Goal: Browse casually

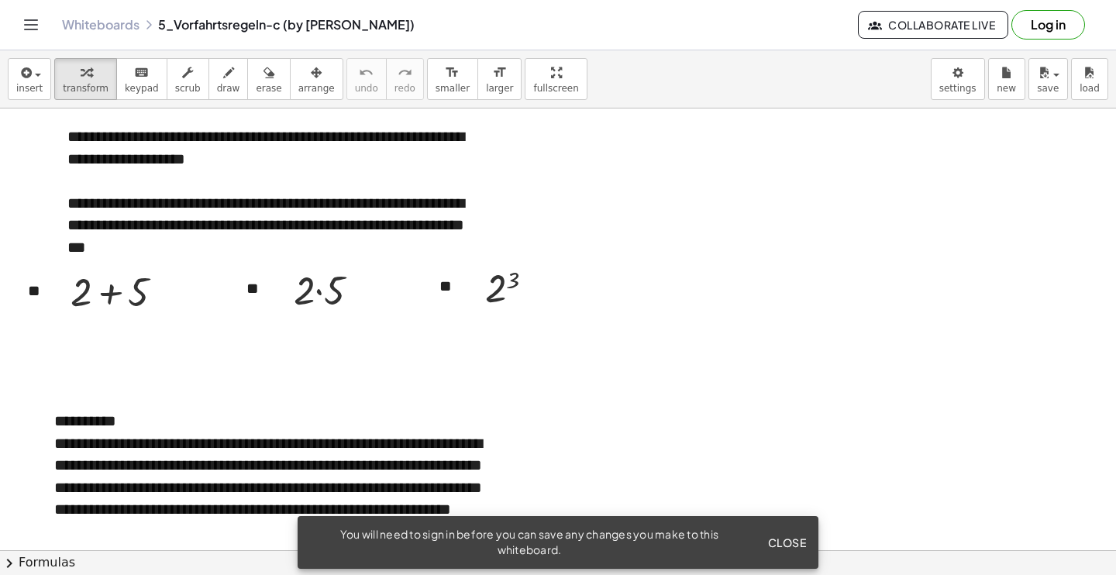
click at [795, 546] on span "Close" at bounding box center [786, 543] width 39 height 14
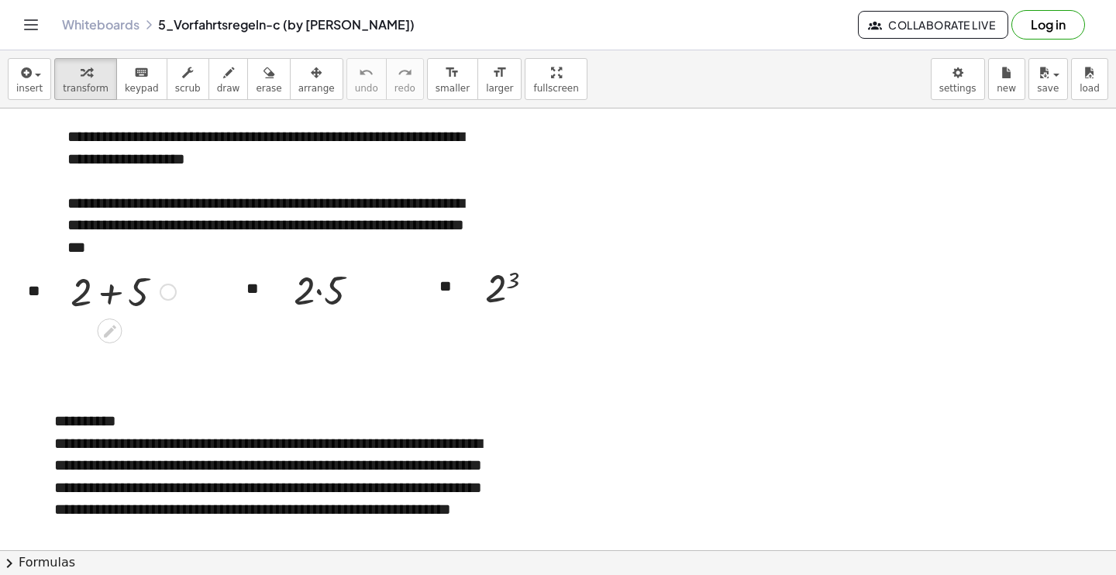
click at [167, 291] on div at bounding box center [168, 292] width 17 height 17
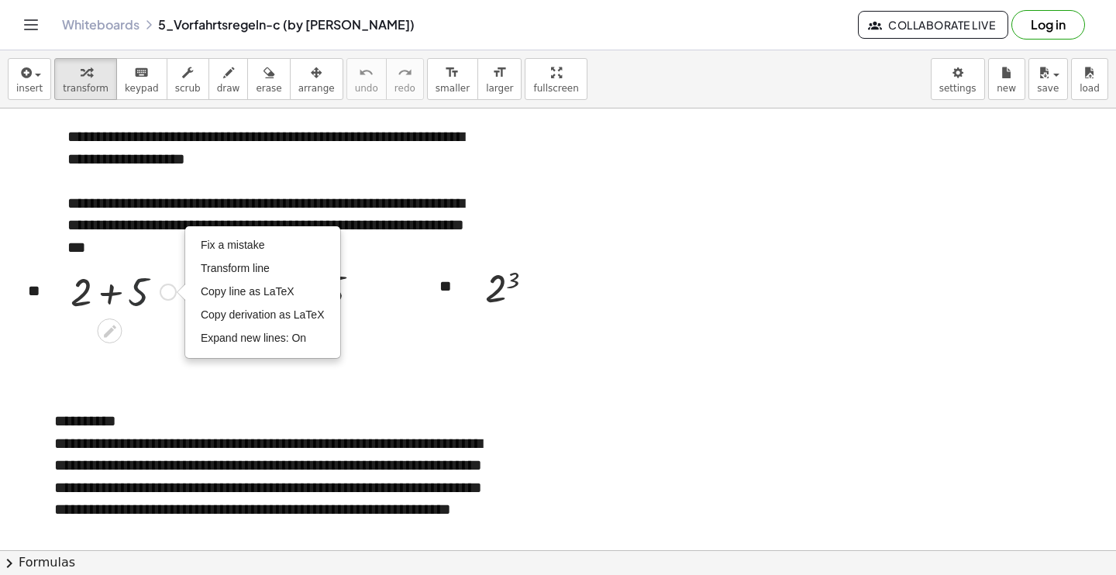
click at [139, 292] on div at bounding box center [123, 290] width 121 height 53
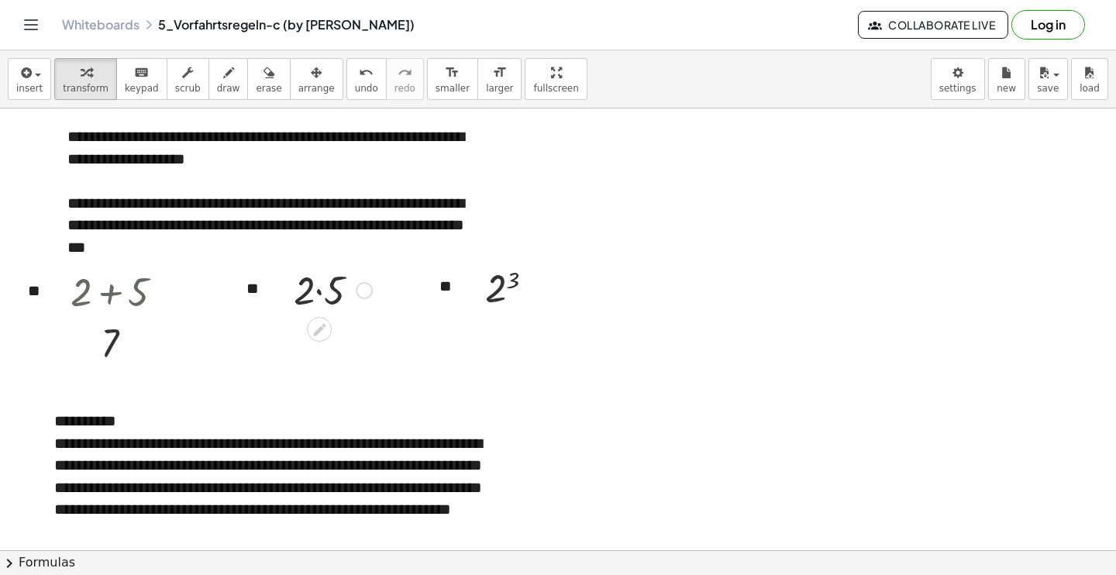
click at [318, 289] on div at bounding box center [333, 289] width 94 height 53
click at [498, 291] on div at bounding box center [516, 287] width 78 height 51
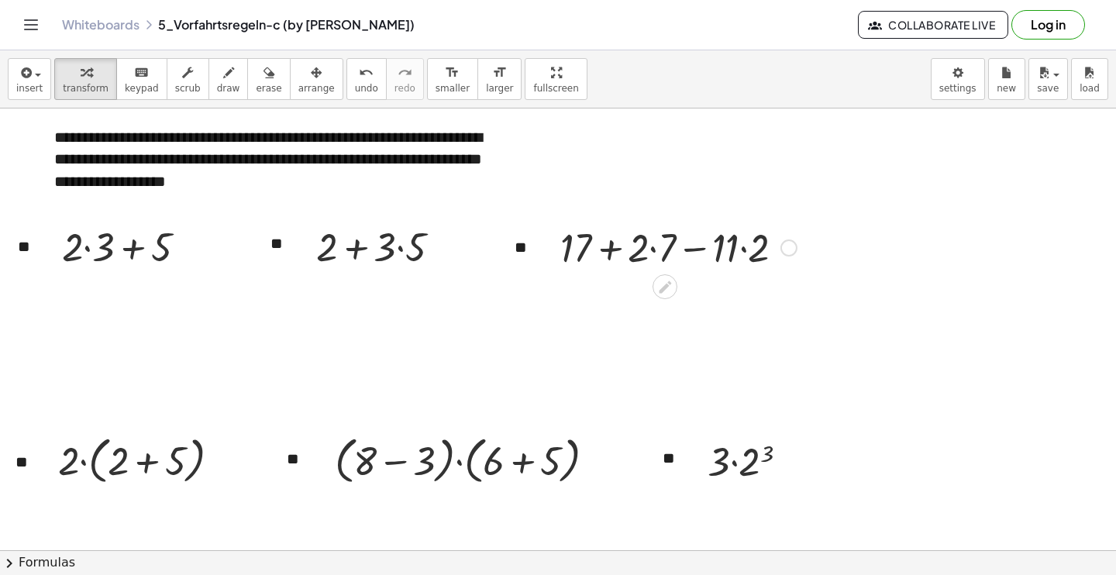
scroll to position [525, 0]
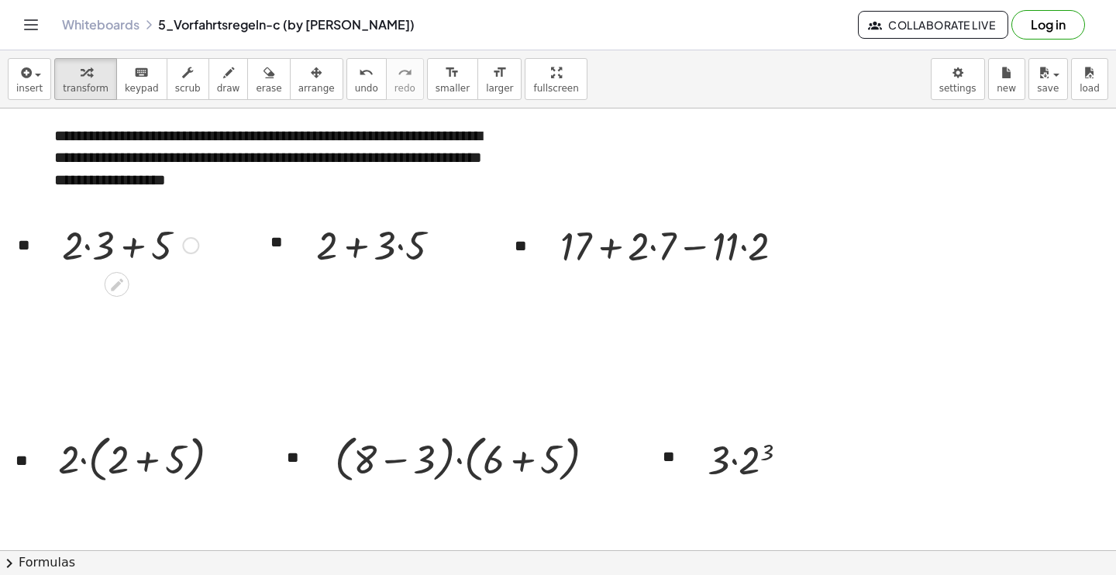
click at [89, 243] on div at bounding box center [130, 244] width 152 height 53
click at [120, 315] on div at bounding box center [130, 296] width 152 height 53
click at [365, 248] on div at bounding box center [384, 244] width 152 height 53
click at [405, 250] on div at bounding box center [384, 244] width 152 height 53
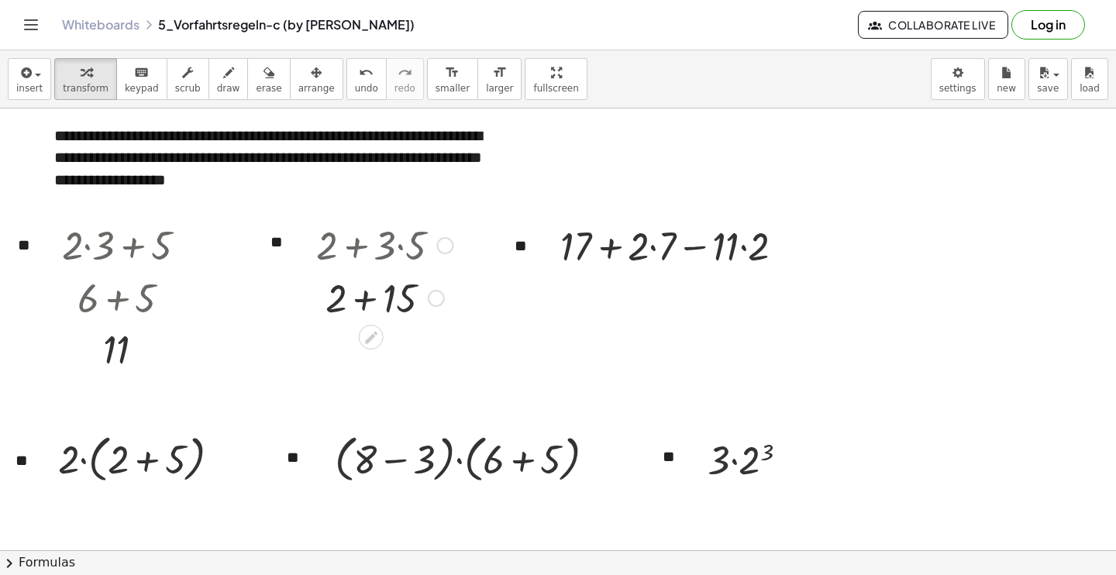
click at [372, 298] on div at bounding box center [384, 296] width 152 height 53
click at [660, 248] on div at bounding box center [679, 245] width 252 height 53
click at [731, 250] on div at bounding box center [679, 245] width 238 height 53
click at [738, 248] on div at bounding box center [679, 245] width 238 height 53
click at [631, 251] on div at bounding box center [678, 245] width 223 height 53
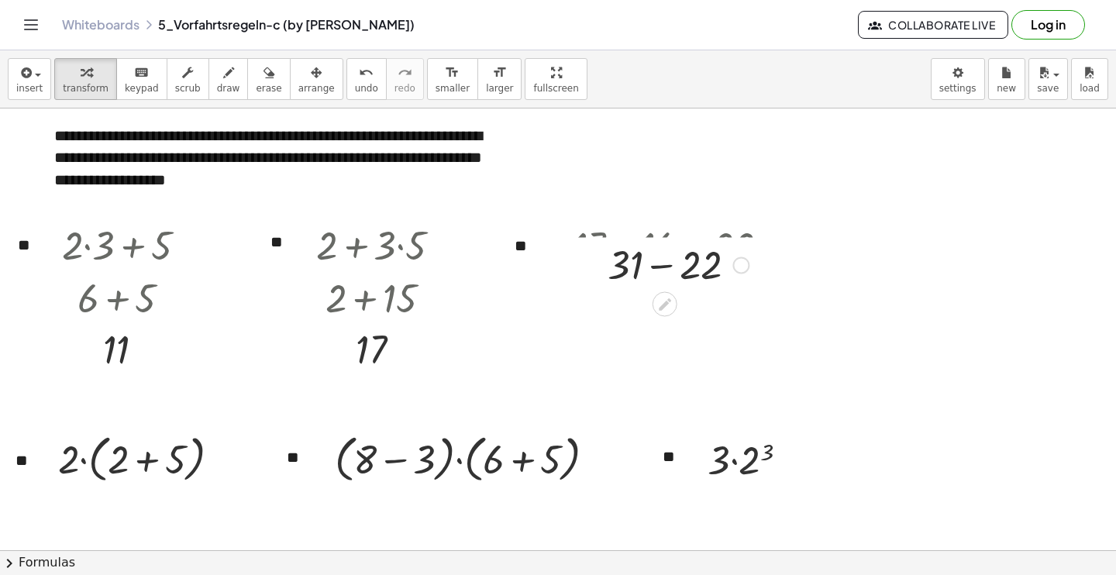
click at [669, 246] on div at bounding box center [678, 245] width 223 height 53
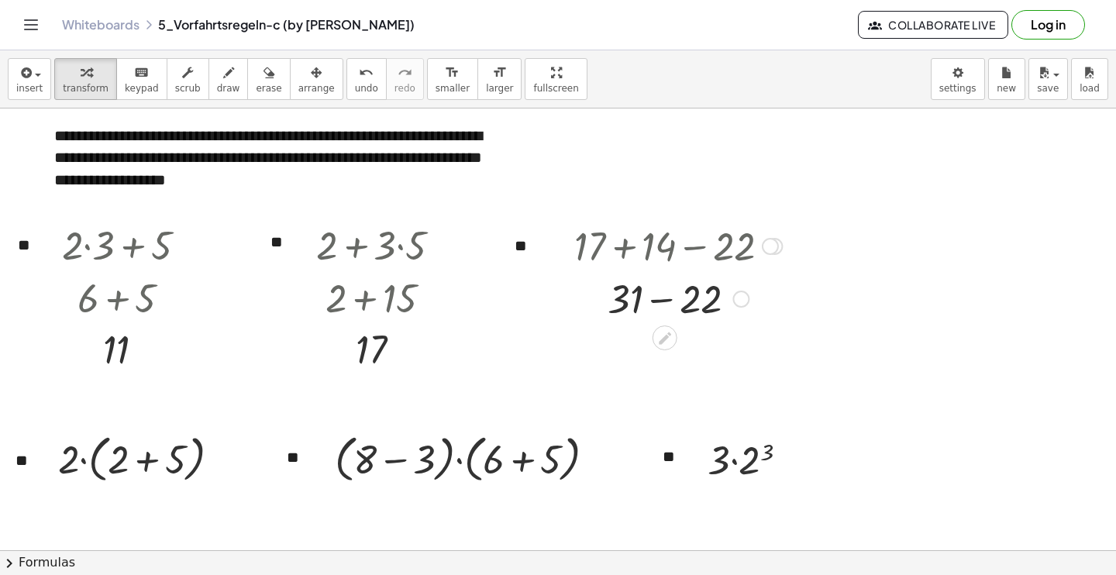
click at [663, 298] on div at bounding box center [678, 297] width 223 height 53
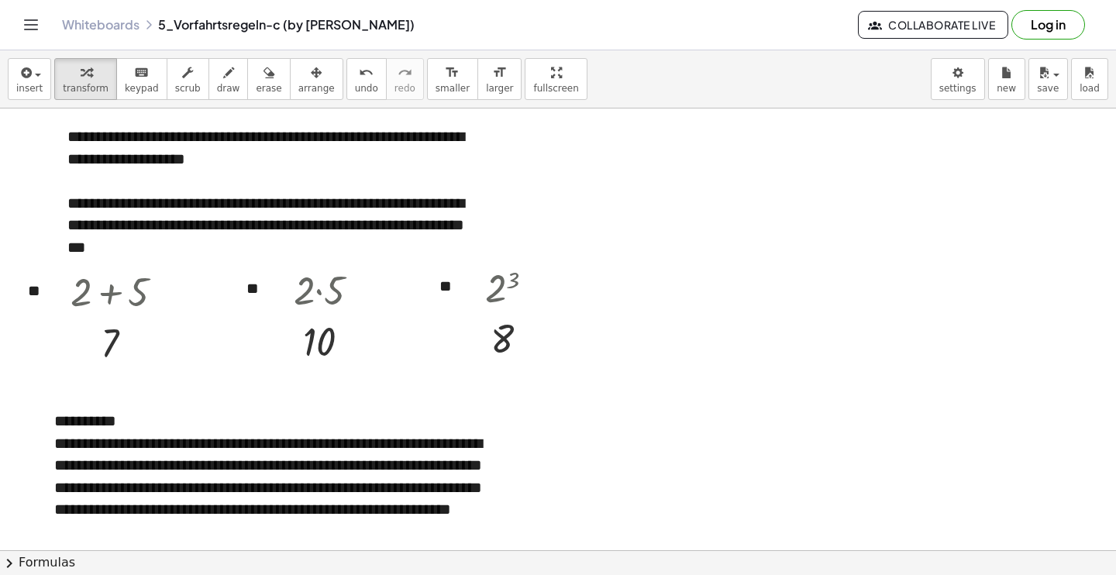
scroll to position [0, 0]
